Goal: Check status: Check status

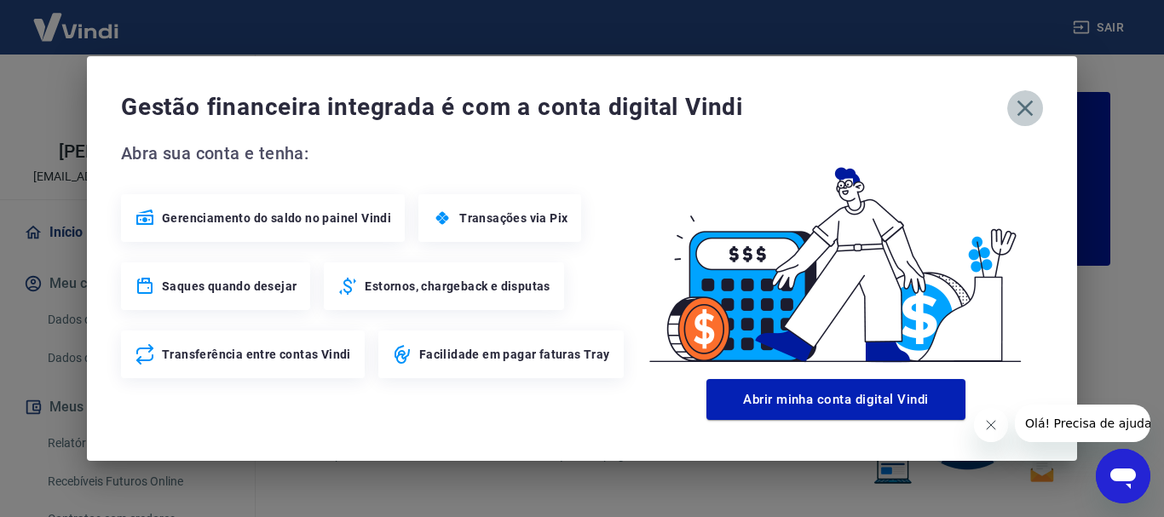
click at [1022, 112] on icon "button" at bounding box center [1025, 109] width 16 height 16
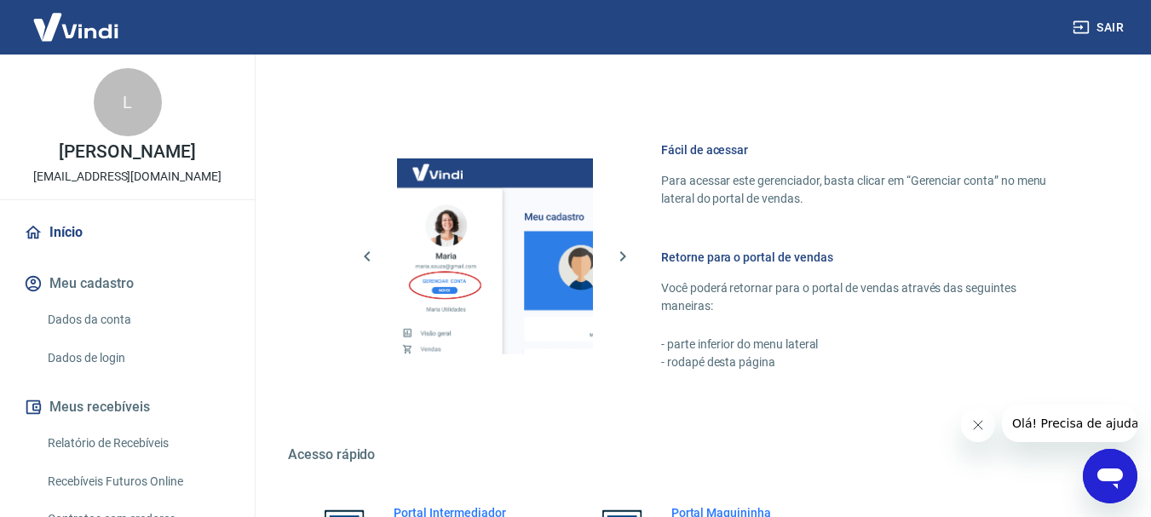
scroll to position [1057, 0]
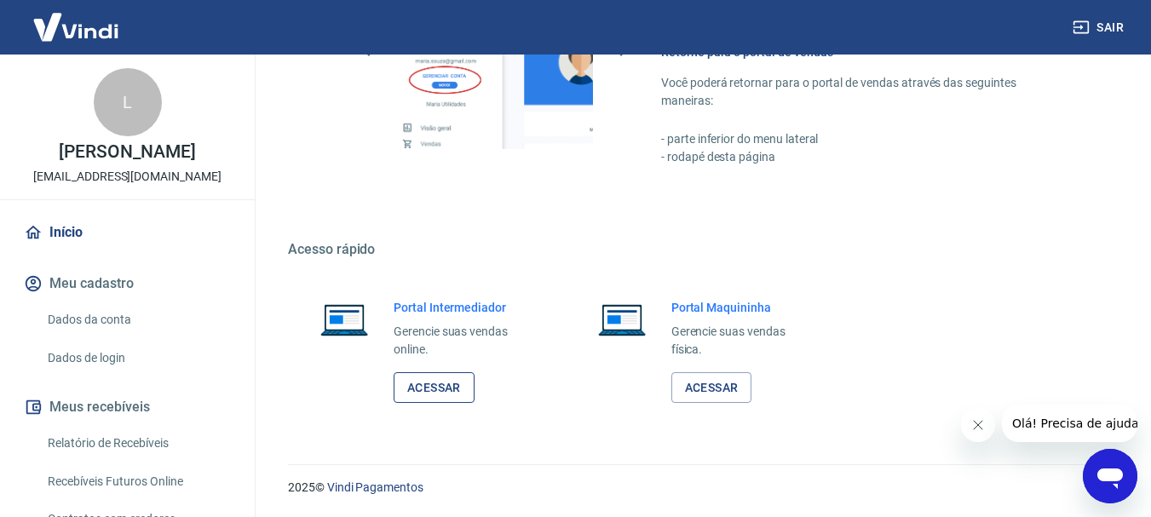
click at [457, 397] on link "Acessar" at bounding box center [434, 388] width 81 height 32
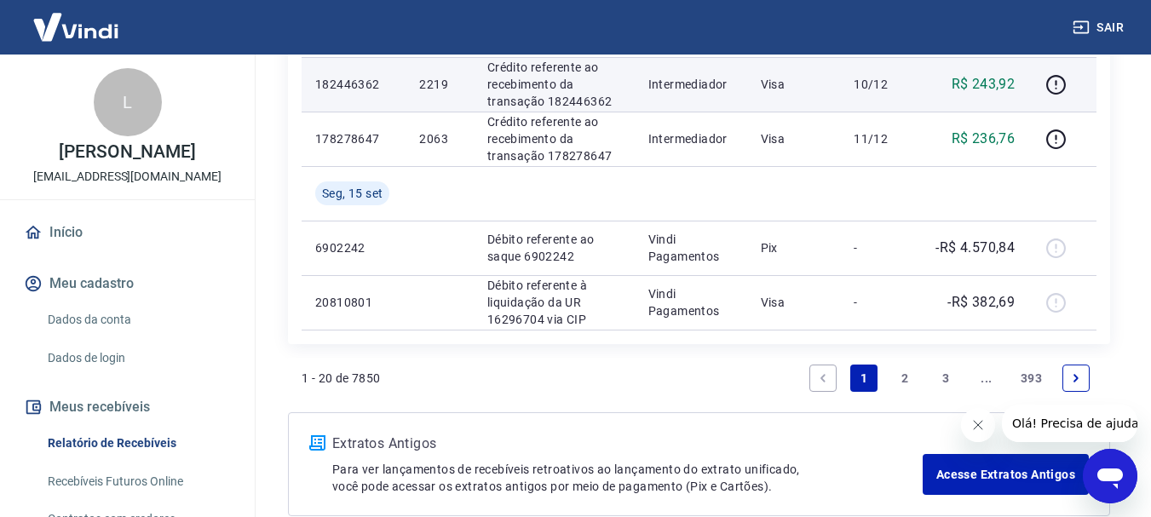
scroll to position [1278, 0]
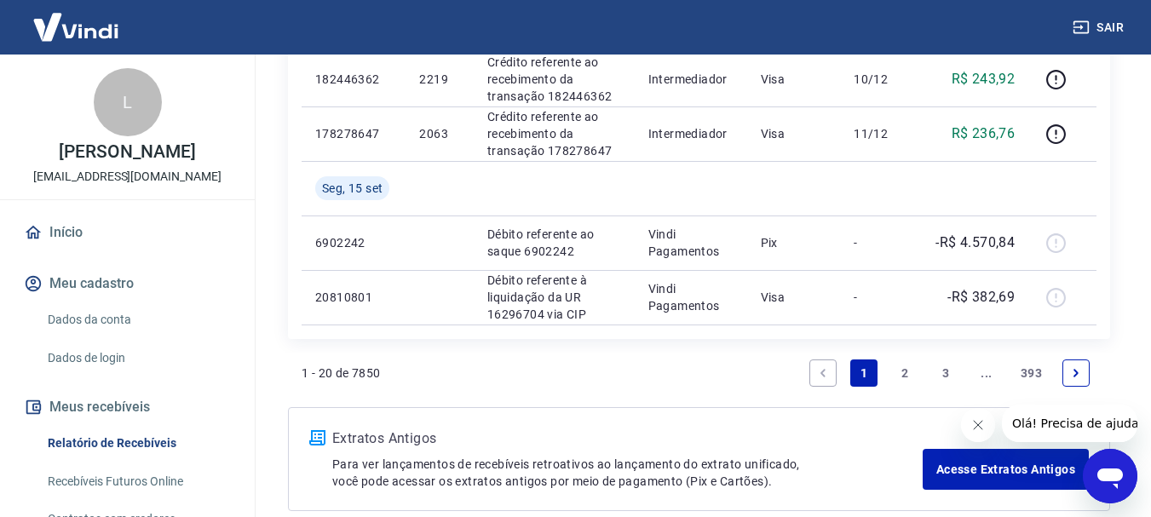
click at [904, 376] on link "2" at bounding box center [904, 373] width 27 height 27
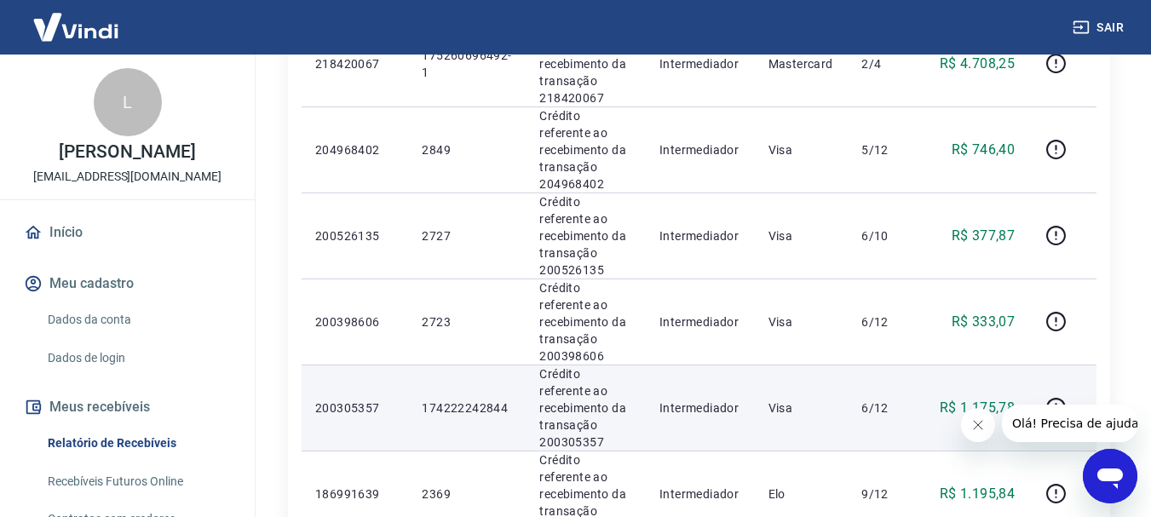
scroll to position [1534, 0]
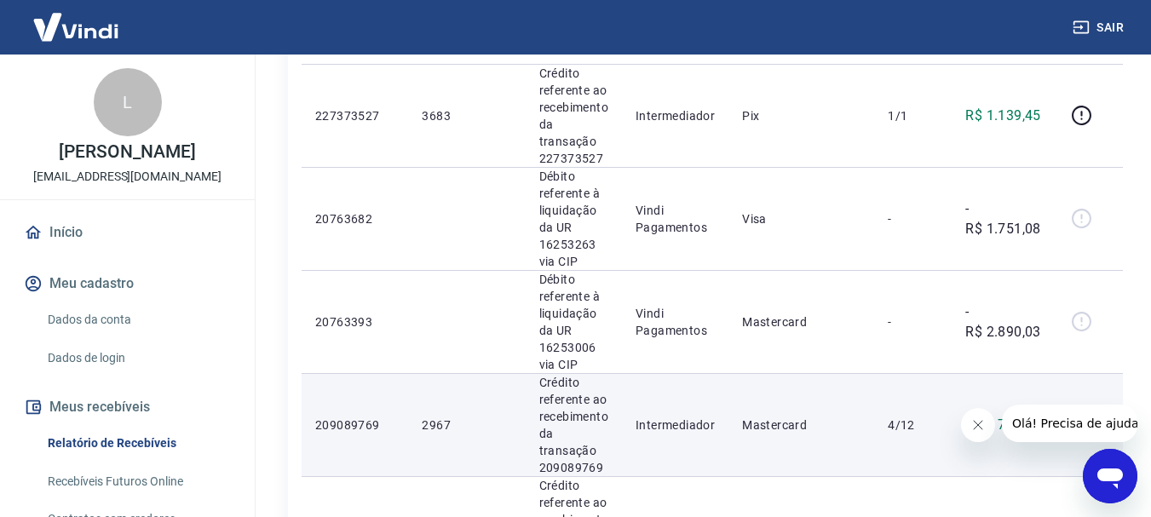
scroll to position [767, 0]
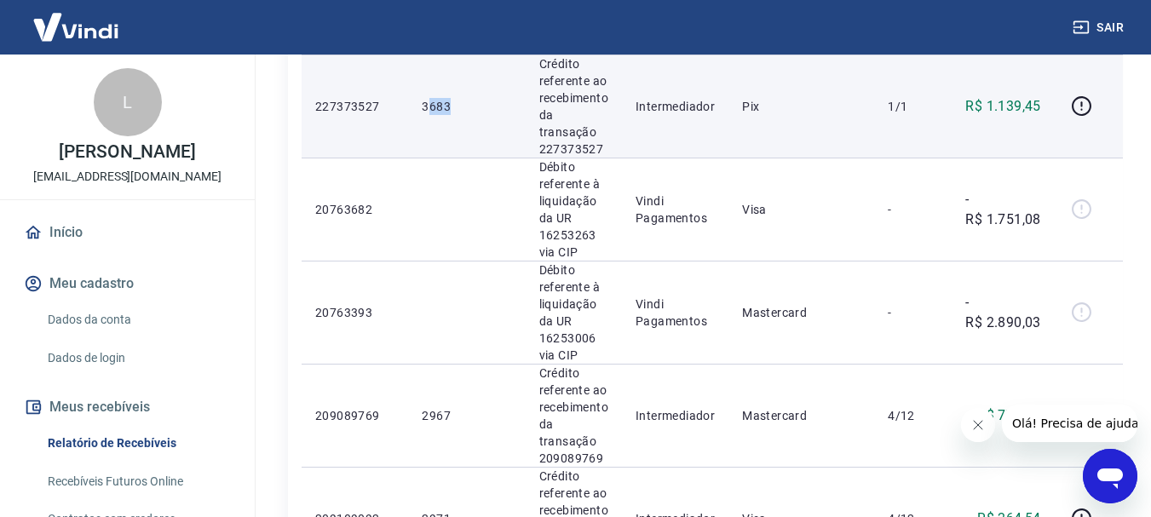
drag, startPoint x: 483, startPoint y: 118, endPoint x: 428, endPoint y: 114, distance: 55.6
click at [428, 114] on td "3683" at bounding box center [466, 106] width 117 height 103
drag, startPoint x: 421, startPoint y: 107, endPoint x: 464, endPoint y: 111, distance: 42.7
click at [464, 111] on td "3683" at bounding box center [466, 106] width 117 height 103
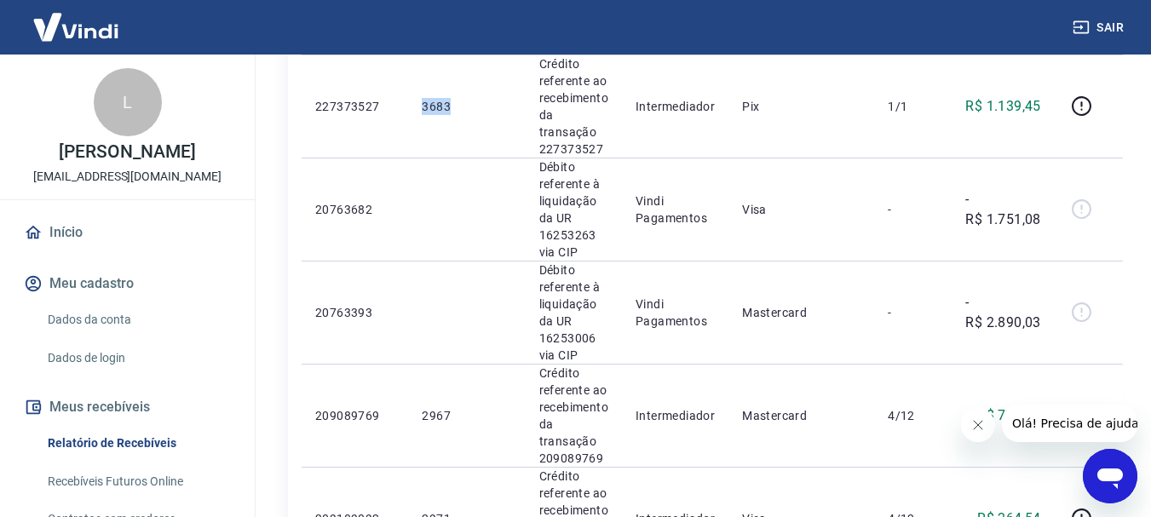
copy p "3683"
